Goal: Task Accomplishment & Management: Use online tool/utility

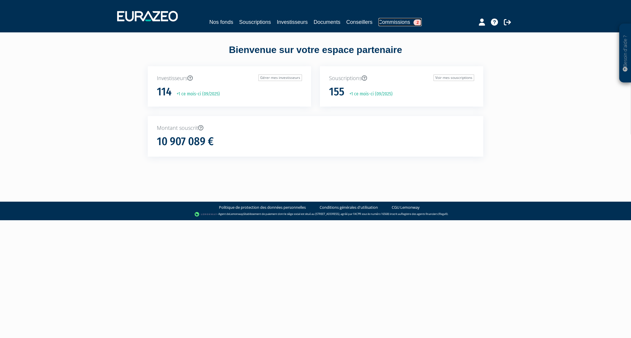
click at [402, 19] on link "Commissions 2" at bounding box center [400, 22] width 43 height 8
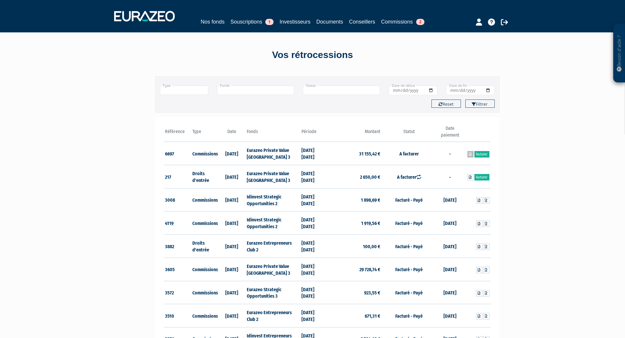
click at [470, 155] on icon at bounding box center [470, 154] width 3 height 4
click at [482, 153] on link "Facturer" at bounding box center [482, 154] width 15 height 6
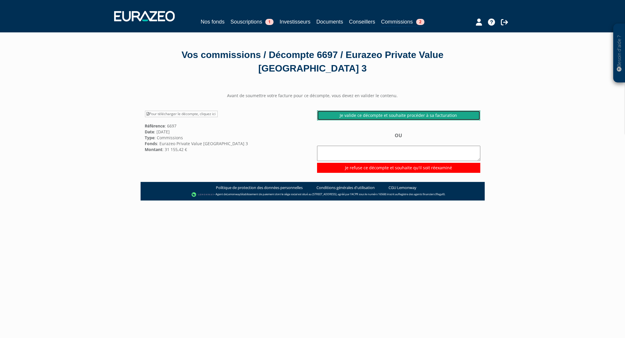
click at [388, 113] on link "Je valide ce décompte et souhaite procéder à sa facturation" at bounding box center [398, 115] width 163 height 10
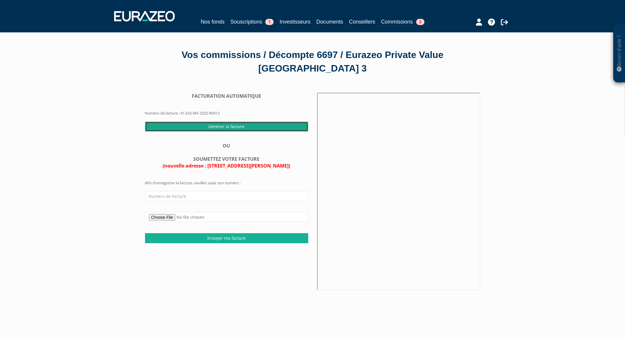
click at [218, 126] on input "Générer la facture" at bounding box center [226, 127] width 163 height 10
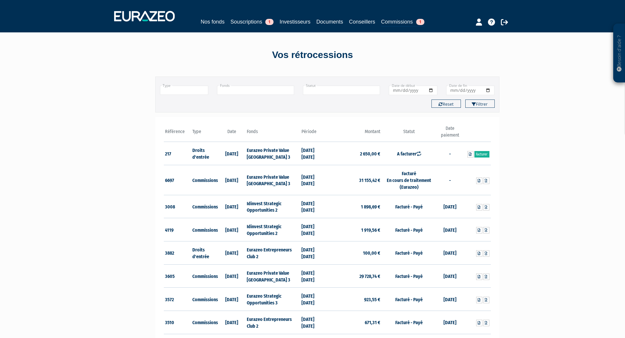
click at [253, 91] on input "text" at bounding box center [255, 90] width 77 height 9
click at [257, 106] on li "Eurazeo Private Value [GEOGRAPHIC_DATA] 3" at bounding box center [256, 108] width 77 height 12
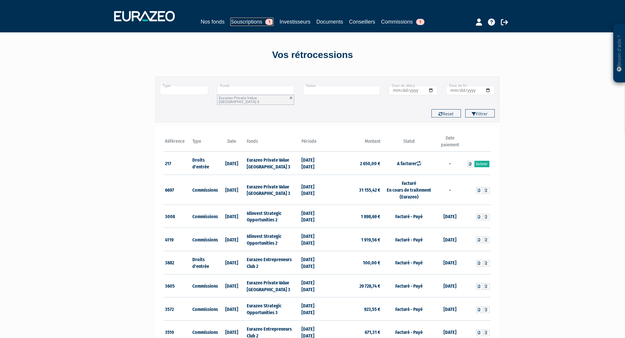
click at [250, 24] on link "Souscriptions 1" at bounding box center [251, 22] width 43 height 8
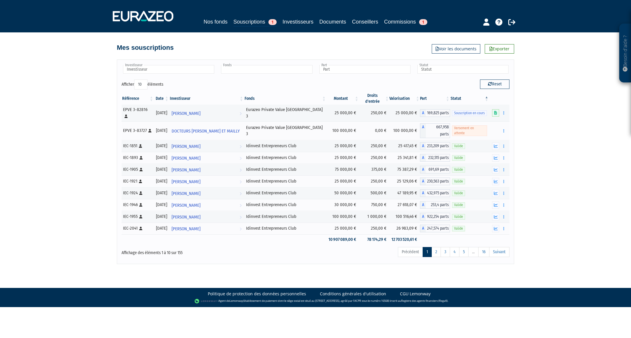
click at [262, 71] on input "text" at bounding box center [266, 69] width 91 height 9
click at [263, 85] on li "Eurazeo Private Value [GEOGRAPHIC_DATA] 3" at bounding box center [266, 85] width 93 height 7
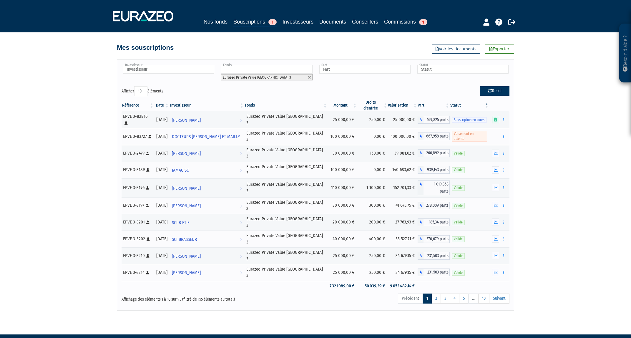
click at [501, 92] on button "Reset" at bounding box center [494, 90] width 29 height 9
type input "Investisseur"
type input "Fonds"
type input "Part"
type input "Statut"
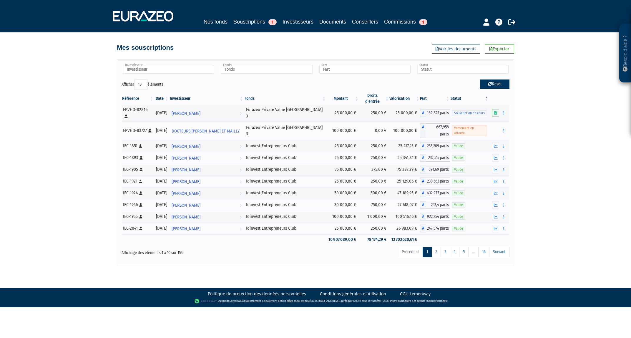
click at [494, 82] on button "Reset" at bounding box center [494, 83] width 29 height 9
type input "Investisseur"
type input "Fonds"
type input "Part"
type input "Statut"
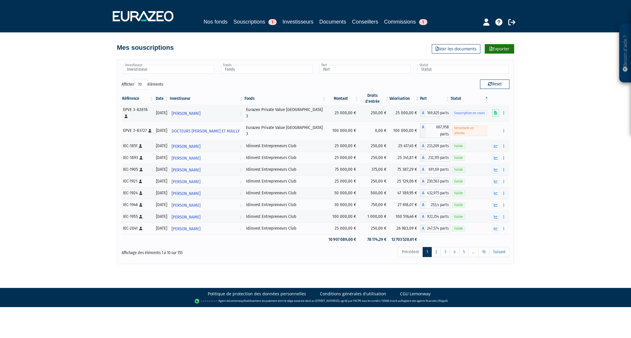
click at [497, 47] on link "Exporter" at bounding box center [499, 48] width 29 height 9
click at [395, 21] on link "Commissions 1" at bounding box center [405, 22] width 43 height 8
